Goal: Find specific page/section: Find specific page/section

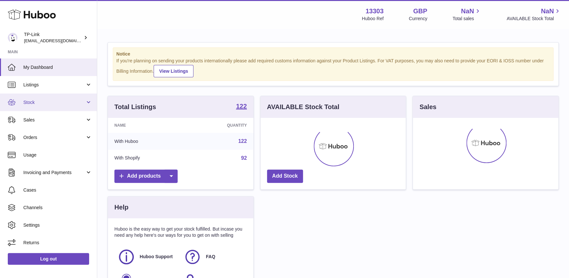
click at [59, 101] on span "Stock" at bounding box center [54, 102] width 62 height 6
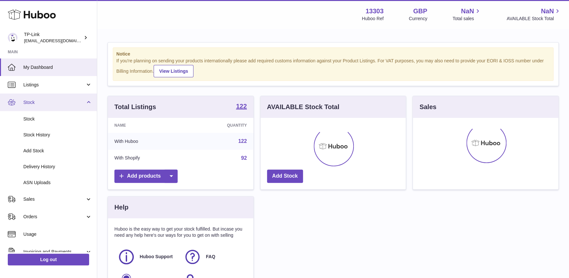
click at [52, 104] on span "Stock" at bounding box center [54, 102] width 62 height 6
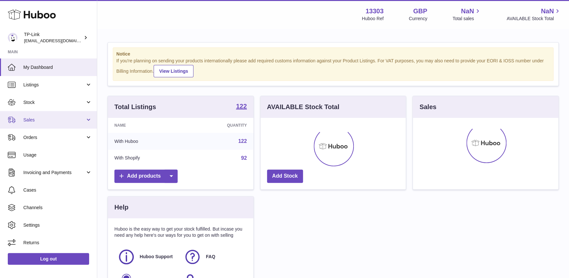
click at [48, 119] on span "Sales" at bounding box center [54, 120] width 62 height 6
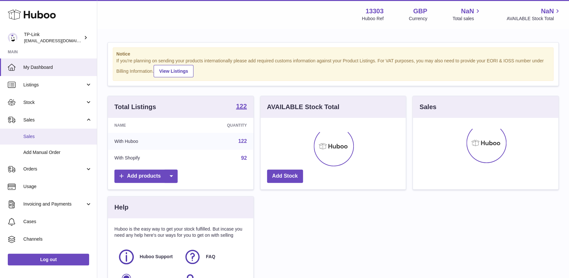
click at [51, 132] on link "Sales" at bounding box center [48, 136] width 97 height 16
